Goal: Task Accomplishment & Management: Use online tool/utility

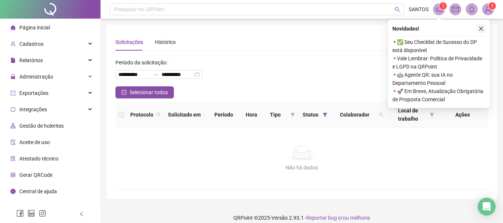
click at [480, 28] on icon "close" at bounding box center [482, 29] width 4 height 4
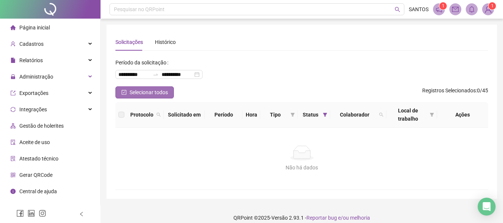
click at [149, 95] on span "Selecionar todos" at bounding box center [149, 92] width 38 height 8
click at [163, 43] on div "Histórico" at bounding box center [165, 42] width 21 height 8
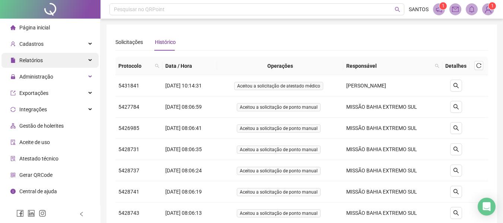
click at [86, 64] on div "Relatórios" at bounding box center [49, 60] width 97 height 15
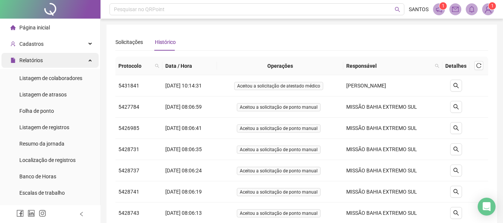
click at [82, 63] on div "Relatórios" at bounding box center [49, 60] width 97 height 15
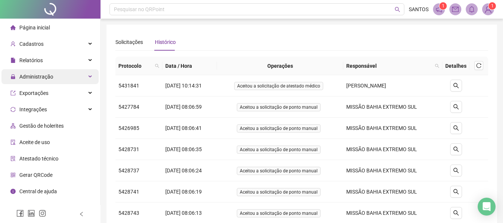
click at [79, 78] on div "Administração" at bounding box center [49, 76] width 97 height 15
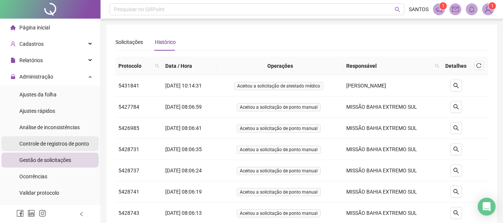
click at [70, 142] on span "Controle de registros de ponto" at bounding box center [54, 144] width 70 height 6
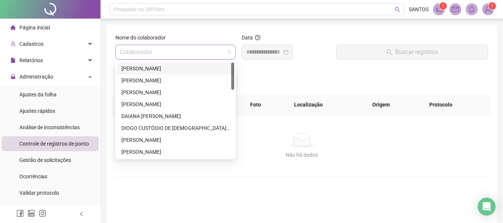
click at [227, 57] on span at bounding box center [175, 52] width 111 height 14
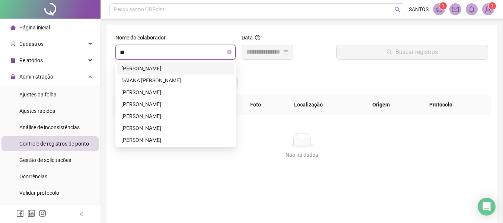
type input "***"
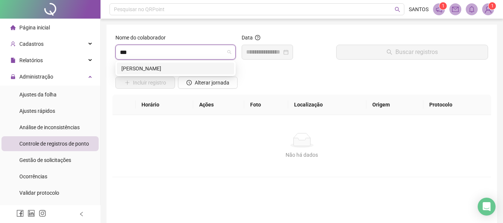
click at [211, 66] on div "[PERSON_NAME]" at bounding box center [175, 68] width 108 height 8
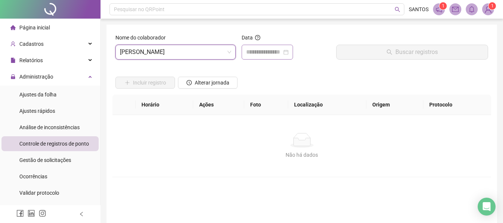
click at [289, 52] on div at bounding box center [267, 52] width 42 height 9
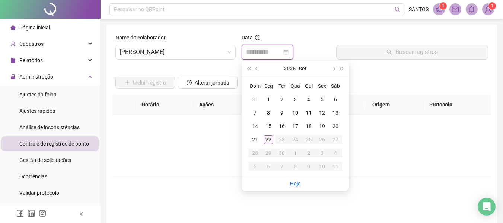
type input "**********"
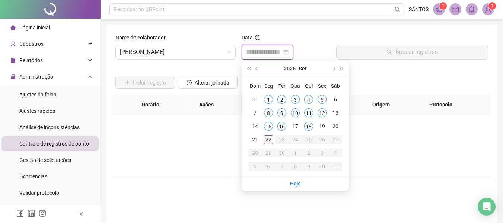
type input "**********"
click at [266, 138] on div "22" at bounding box center [268, 139] width 9 height 9
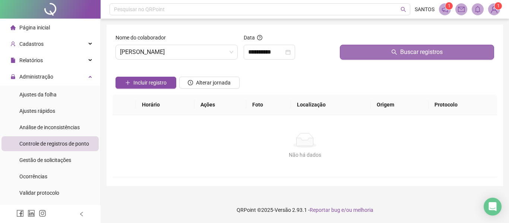
click at [396, 51] on icon "search" at bounding box center [394, 52] width 5 height 5
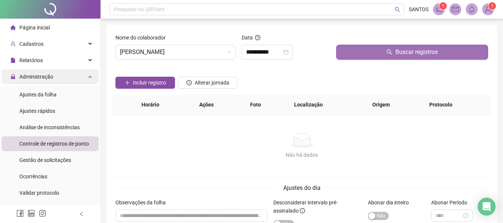
click at [82, 76] on div "Administração" at bounding box center [49, 76] width 97 height 15
